Goal: Task Accomplishment & Management: Use online tool/utility

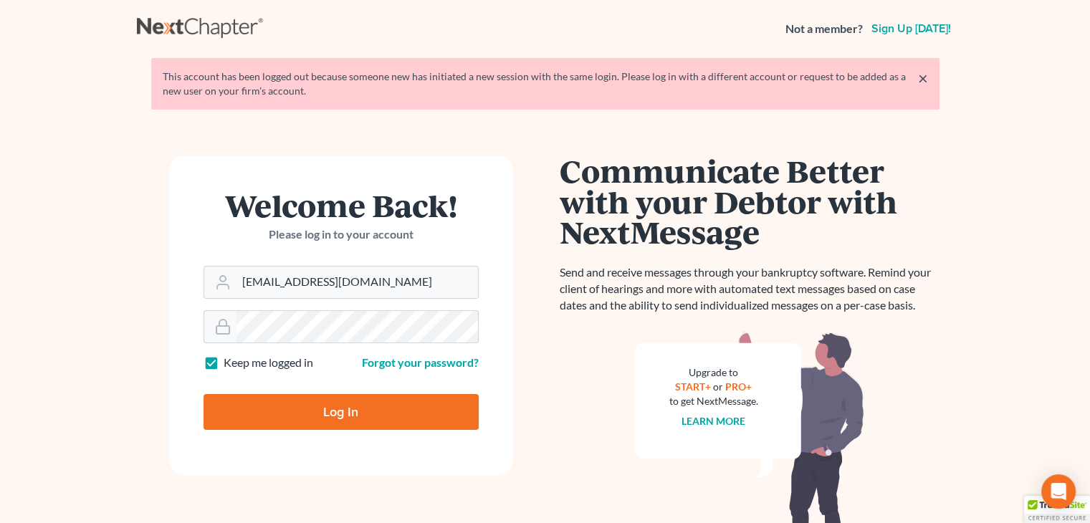
click at [325, 419] on input "Log In" at bounding box center [341, 412] width 275 height 36
type input "Thinking..."
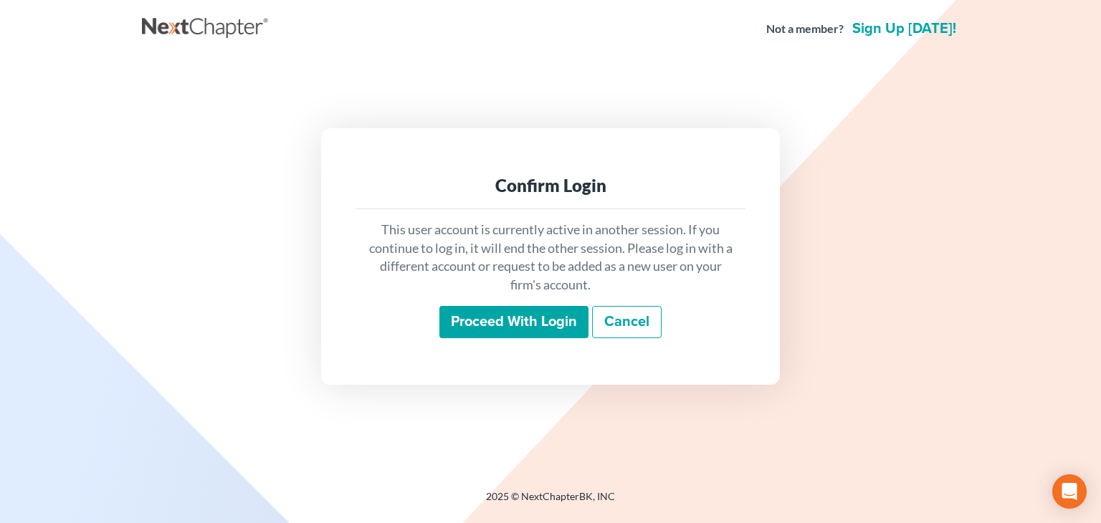
click at [479, 320] on input "Proceed with login" at bounding box center [513, 322] width 149 height 33
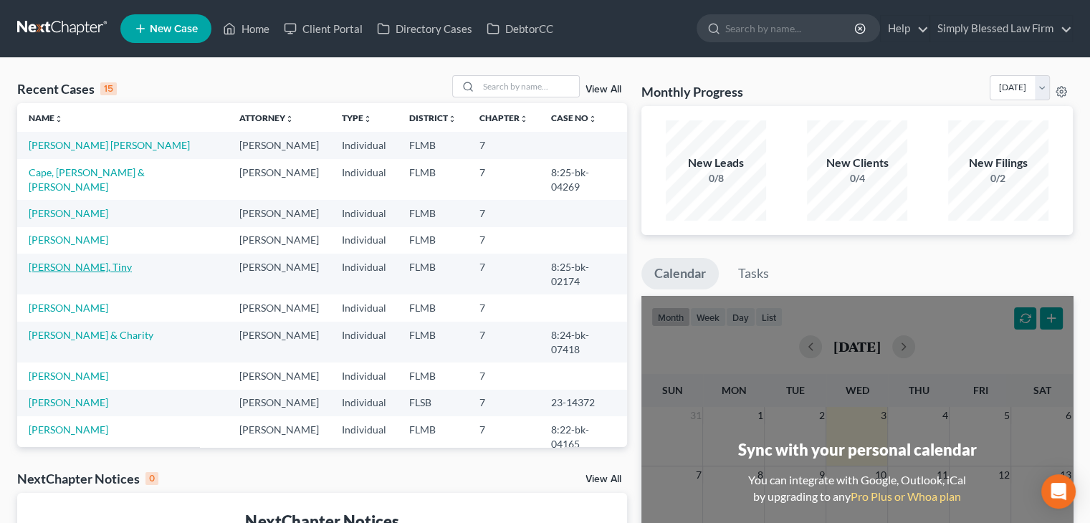
click at [65, 261] on link "[PERSON_NAME], Tiny" at bounding box center [80, 267] width 103 height 12
select select "2"
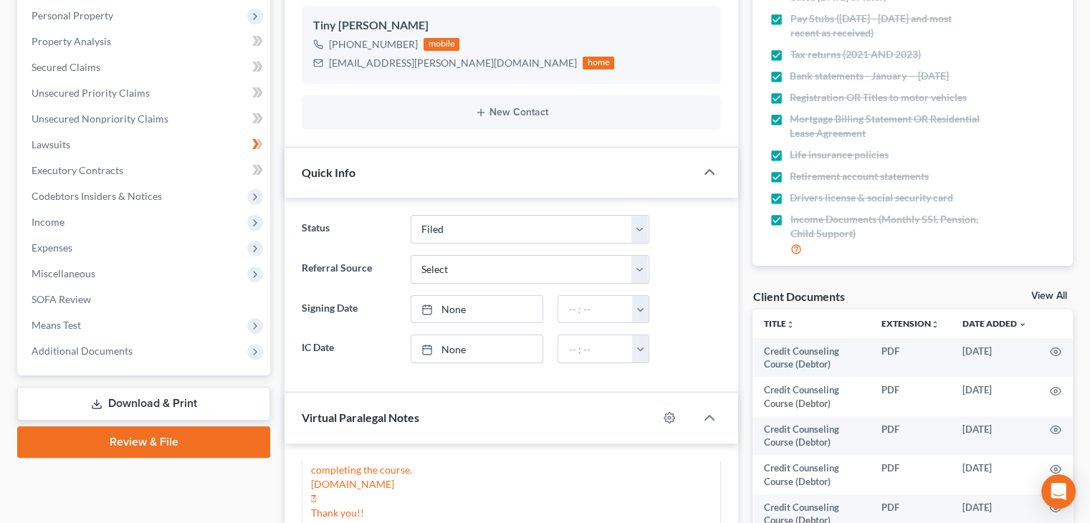
scroll to position [247, 0]
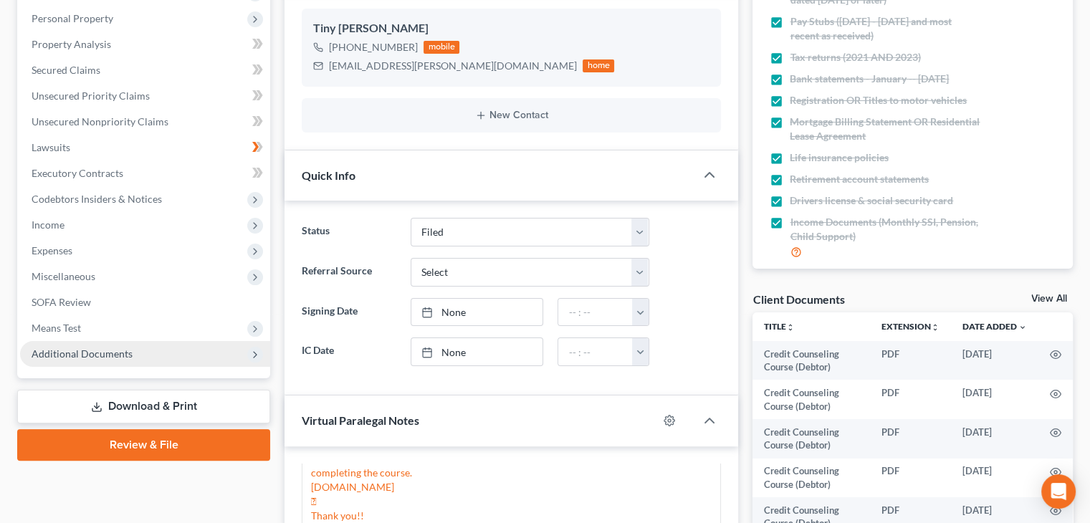
click at [135, 350] on span "Additional Documents" at bounding box center [145, 354] width 250 height 26
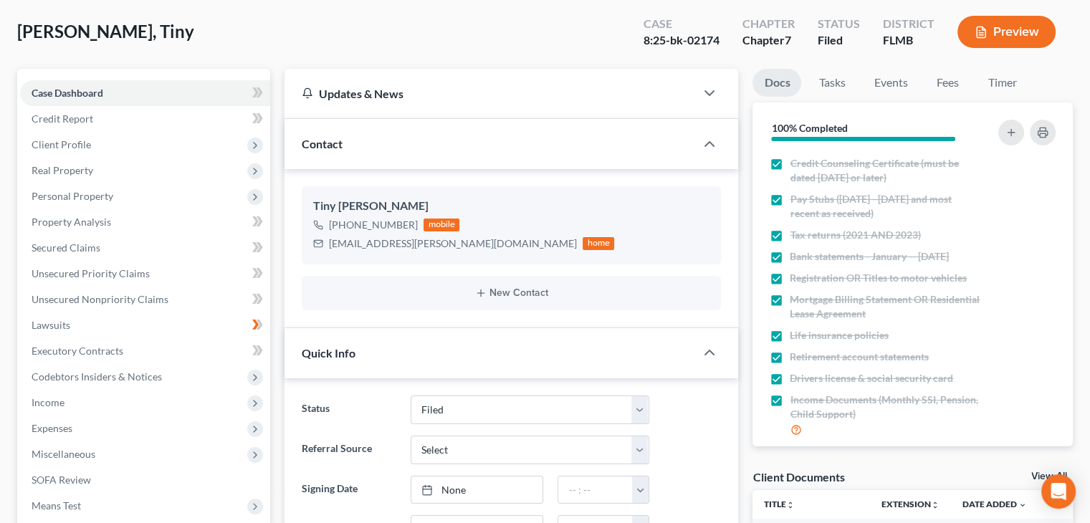
scroll to position [76, 0]
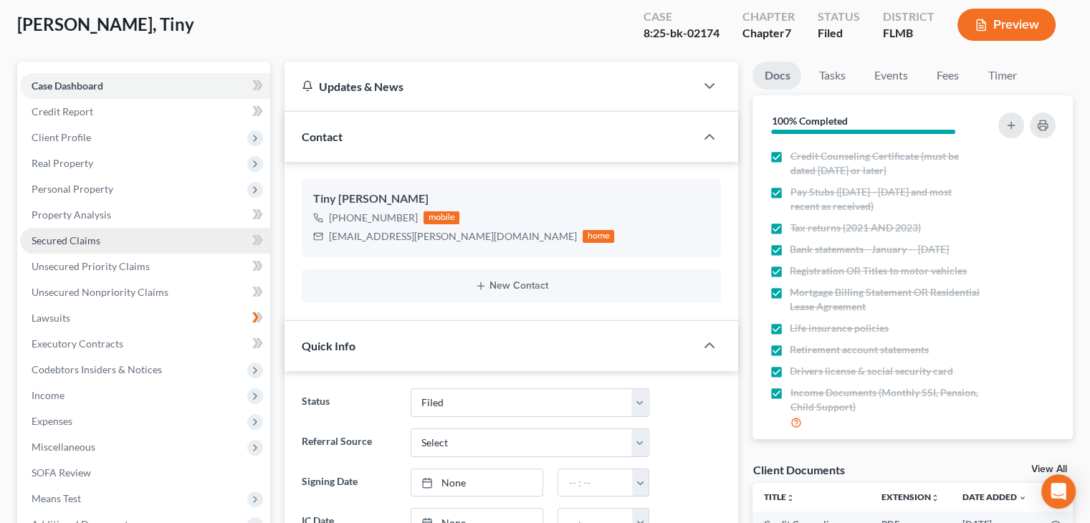
click at [95, 238] on span "Secured Claims" at bounding box center [66, 240] width 69 height 12
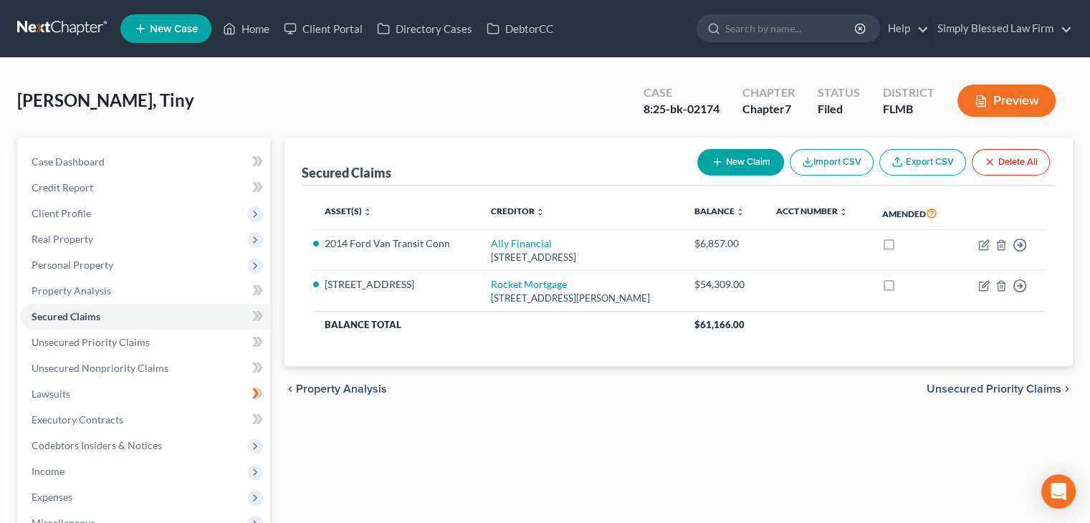
click at [1018, 97] on button "Preview" at bounding box center [1007, 101] width 98 height 32
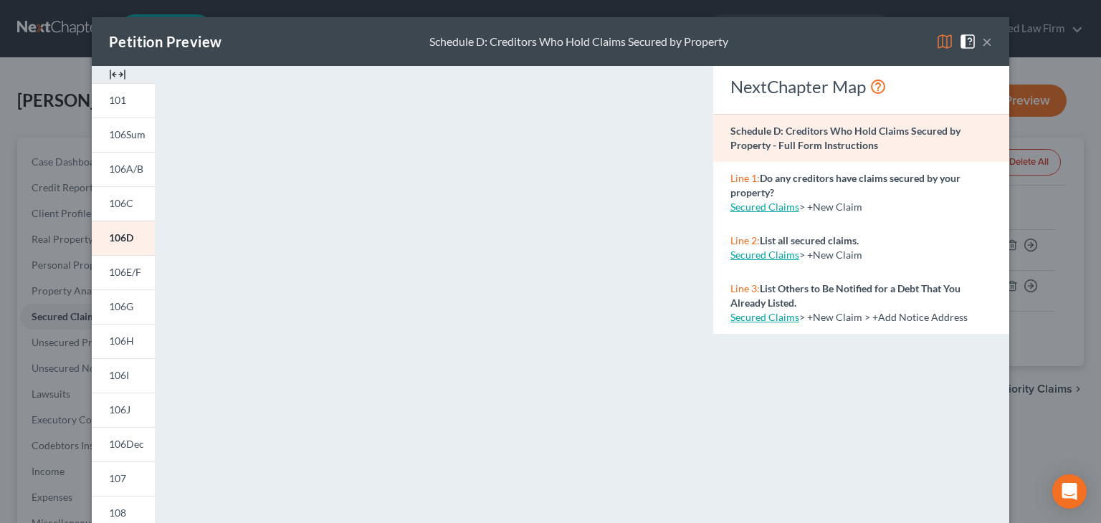
click at [988, 41] on div "Petition Preview Schedule D: Creditors Who Hold Claims Secured by Property ×" at bounding box center [550, 41] width 917 height 49
click at [118, 275] on span "106E/F" at bounding box center [125, 272] width 32 height 12
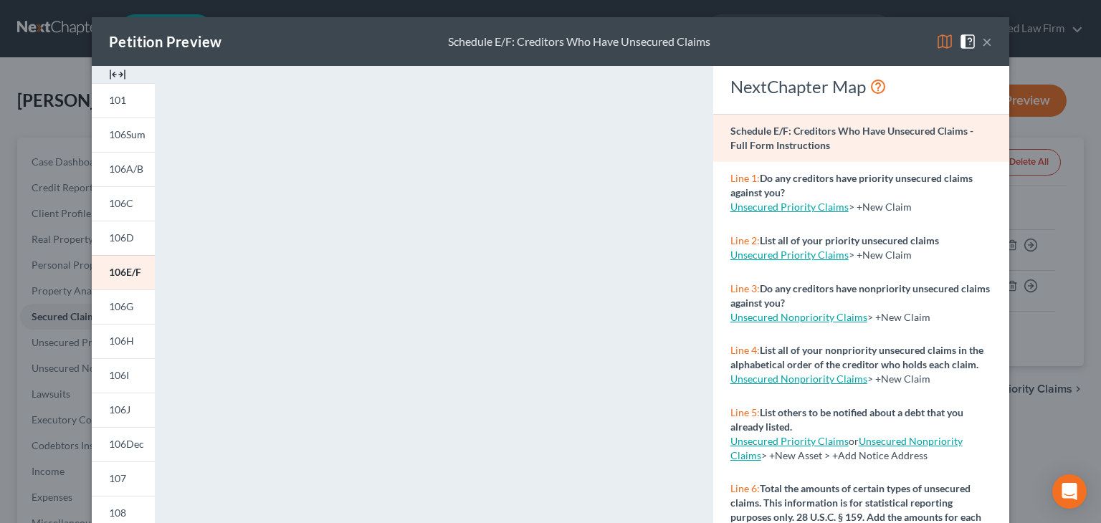
click at [982, 44] on button "×" at bounding box center [987, 41] width 10 height 17
